Goal: Information Seeking & Learning: Learn about a topic

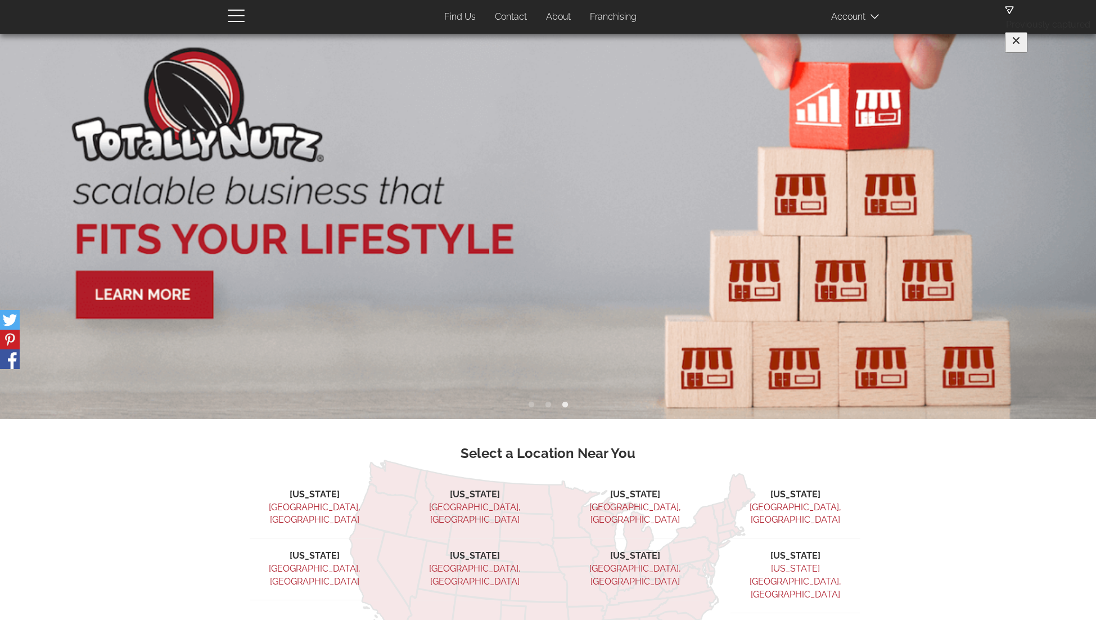
click at [853, 20] on span at bounding box center [859, 16] width 56 height 22
click at [719, 21] on ul "Find Us Contact About Franchising" at bounding box center [540, 17] width 563 height 22
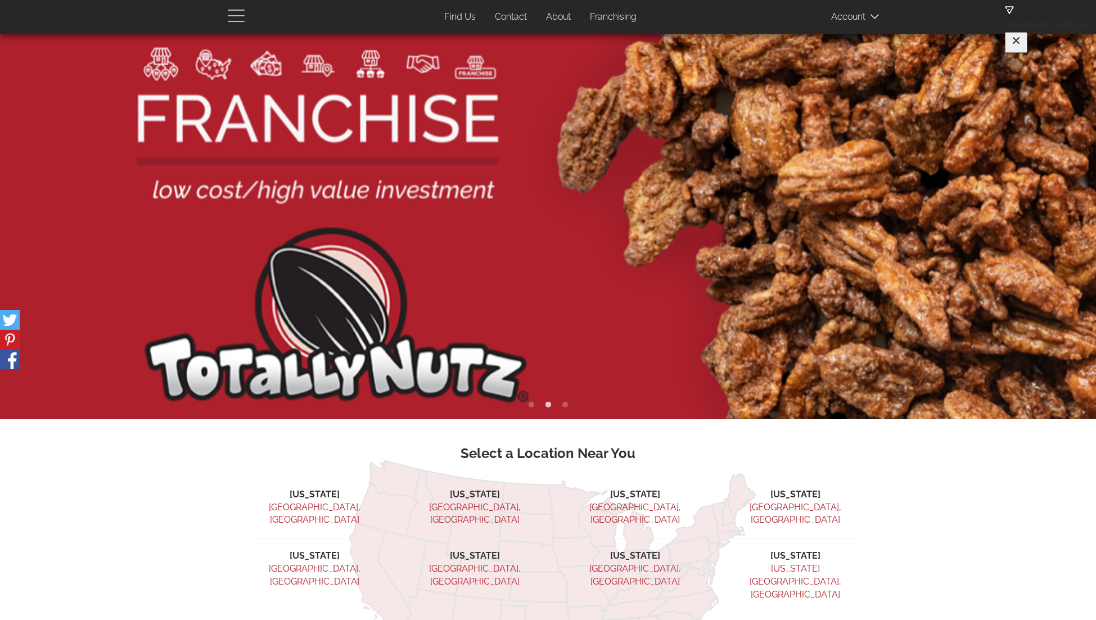
click at [232, 12] on span "button" at bounding box center [239, 14] width 22 height 13
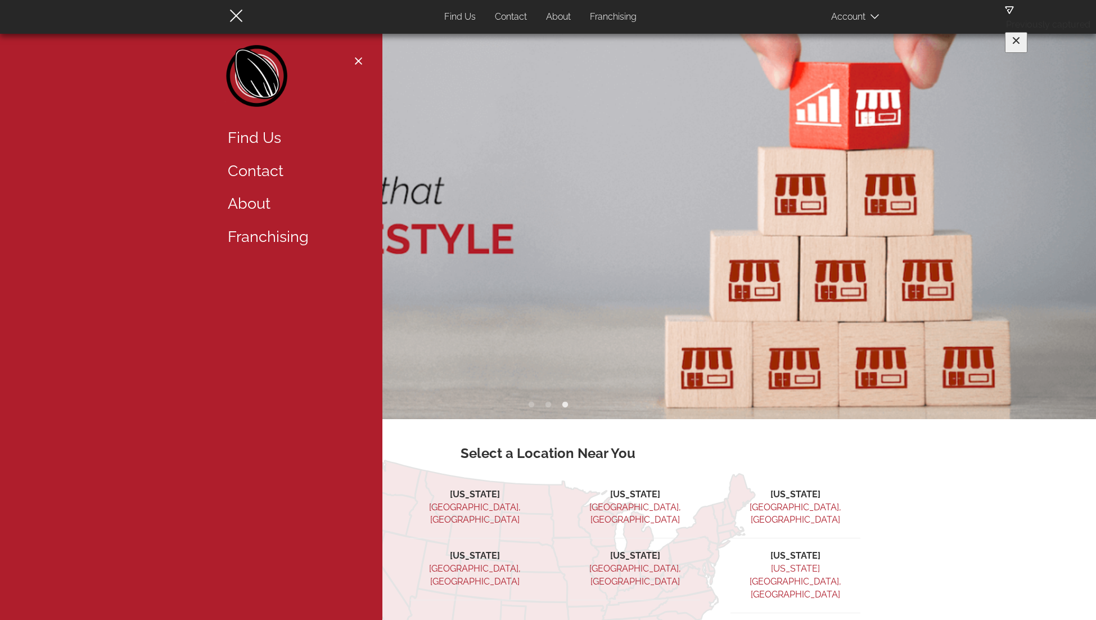
click at [251, 233] on link "Franchising" at bounding box center [292, 236] width 146 height 33
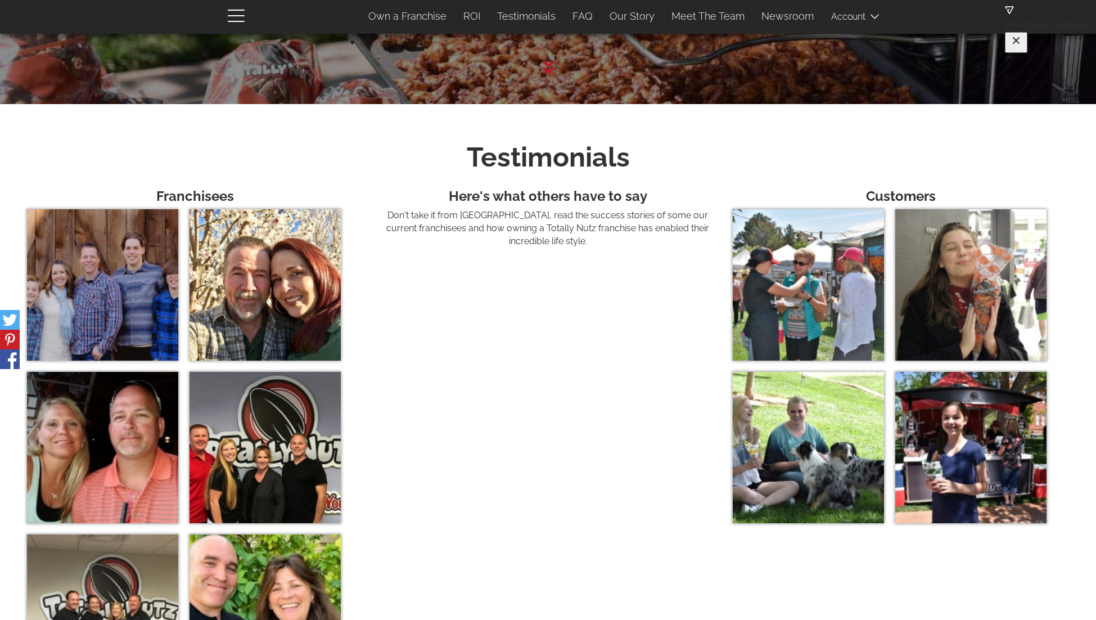
scroll to position [3809, 0]
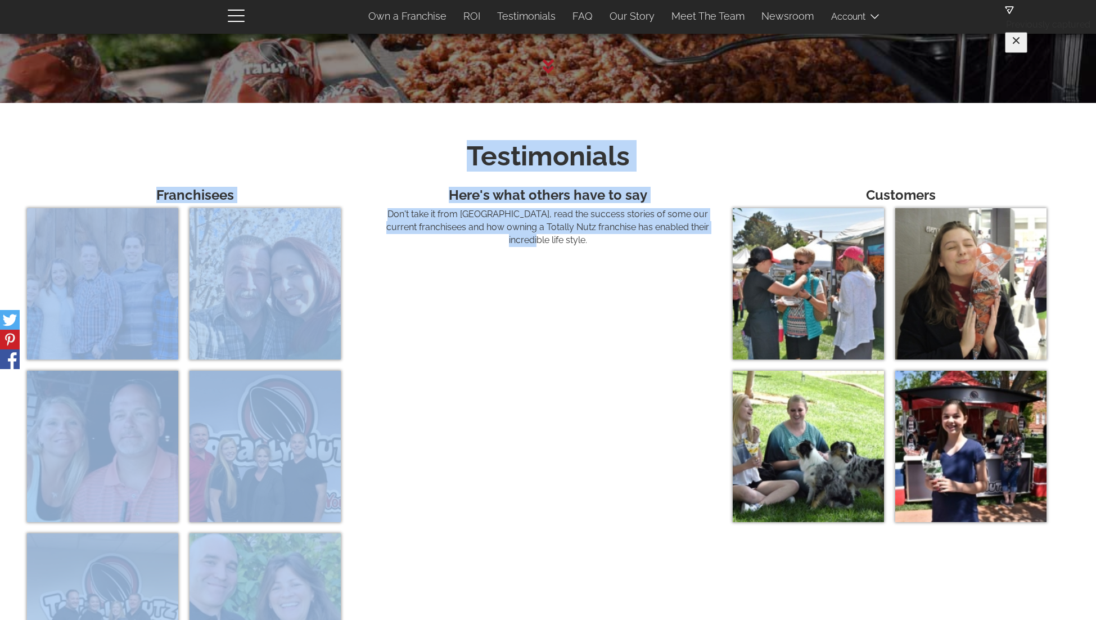
drag, startPoint x: 454, startPoint y: 156, endPoint x: 715, endPoint y: 230, distance: 271.7
click at [715, 230] on div "Testimonials Franchisees × Making Totally Nutz a Family Affair Dave and Amy, fr…" at bounding box center [548, 413] width 1059 height 566
click at [715, 230] on p "Don't take it from us, read the success stories of some our current franchisees…" at bounding box center [548, 227] width 336 height 39
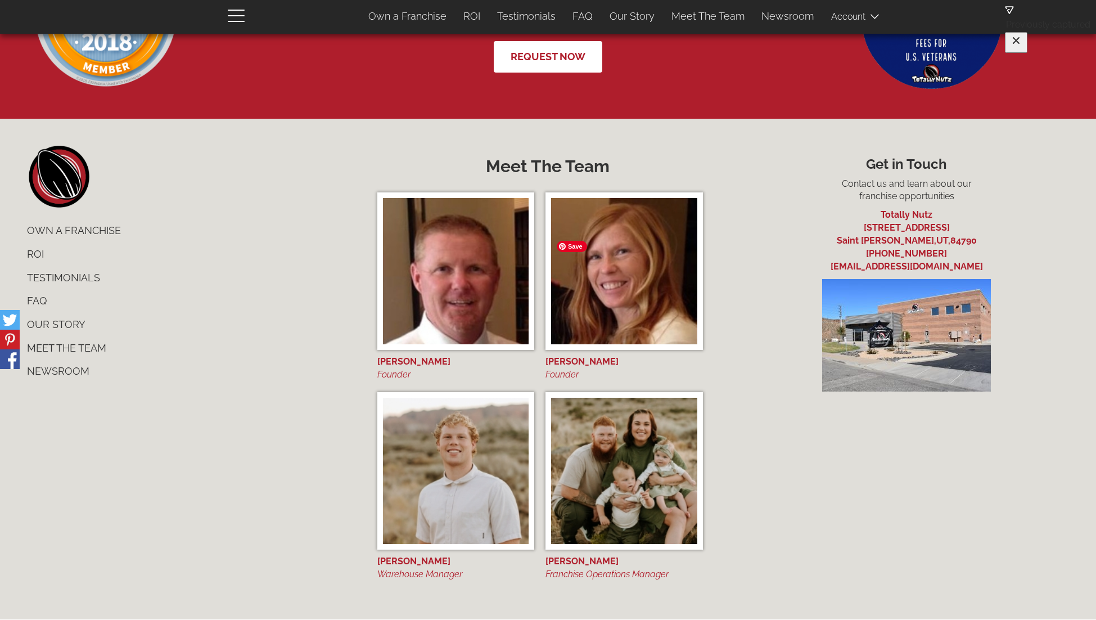
scroll to position [4614, 0]
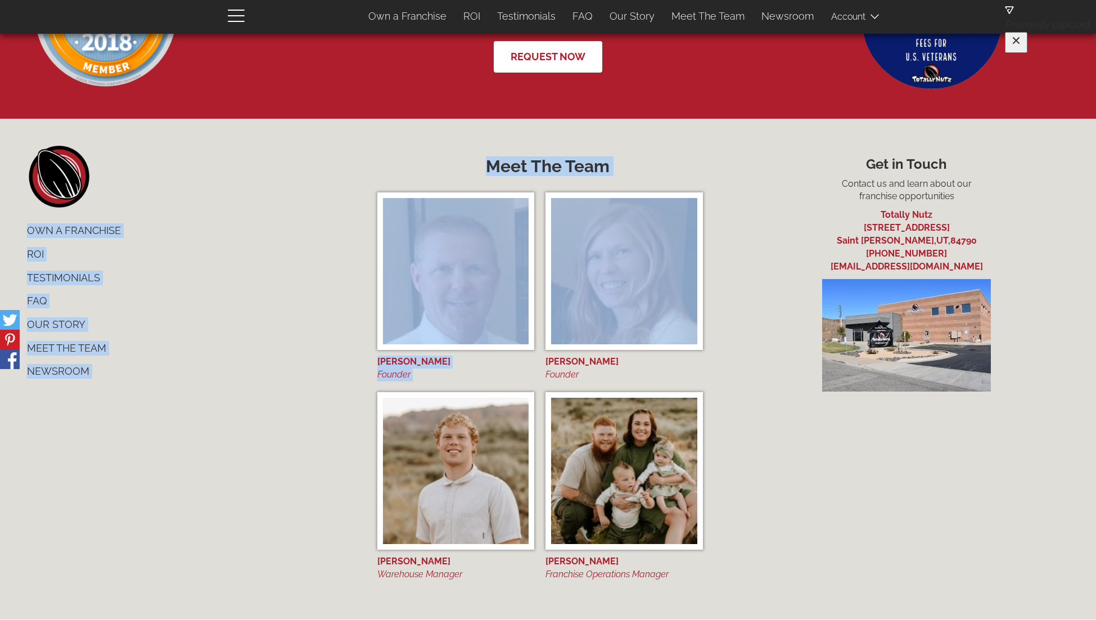
drag, startPoint x: 622, startPoint y: 382, endPoint x: 345, endPoint y: 178, distance: 343.7
click at [345, 178] on div "footer left home Own a Franchise ROI Testimonials FAQ Our Story Meet The Team N…" at bounding box center [547, 369] width 1075 height 446
click at [345, 178] on li "home" at bounding box center [190, 177] width 342 height 62
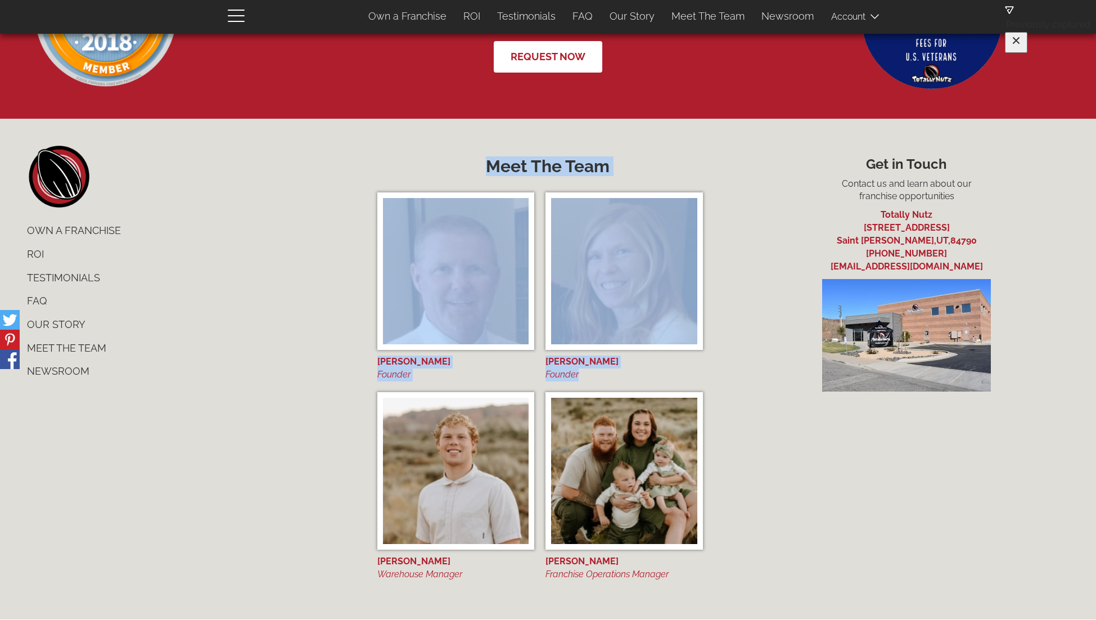
drag, startPoint x: 375, startPoint y: 164, endPoint x: 590, endPoint y: 379, distance: 304.1
click at [590, 379] on div "Meet The Team Matt Barker Founder × Matt Barker Founder Yvette Barker Founder ×…" at bounding box center [548, 369] width 359 height 446
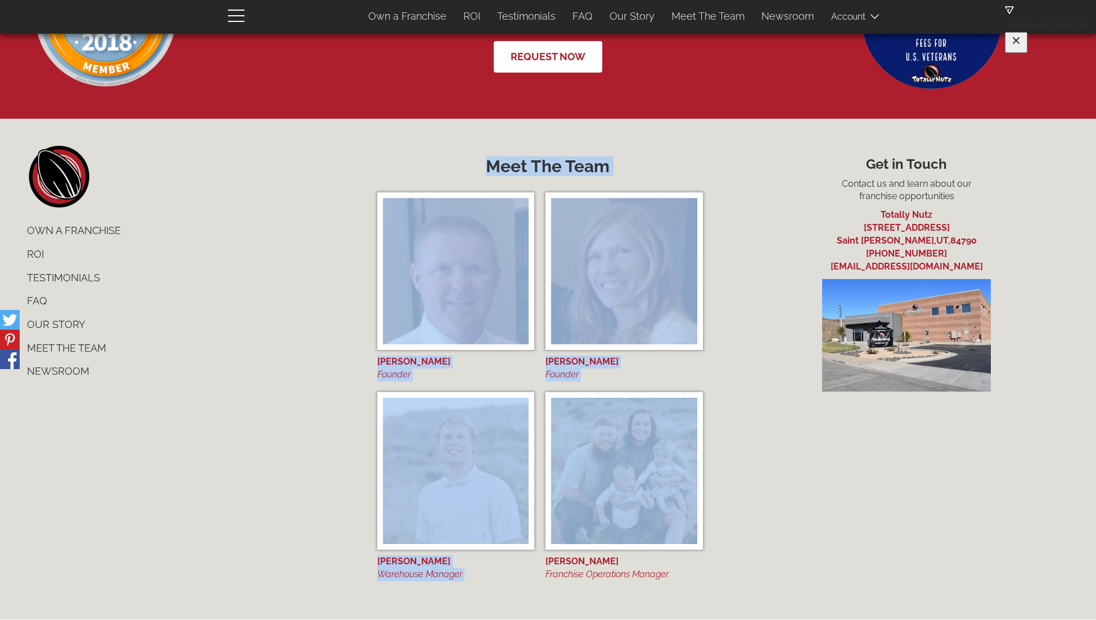
drag, startPoint x: 712, startPoint y: 591, endPoint x: 481, endPoint y: 162, distance: 487.0
click at [481, 162] on div "Meet The Team Matt Barker Founder × Matt Barker Founder Yvette Barker Founder ×…" at bounding box center [548, 369] width 359 height 446
click at [484, 160] on h2 "Meet The Team" at bounding box center [548, 166] width 342 height 19
